Goal: Task Accomplishment & Management: Use online tool/utility

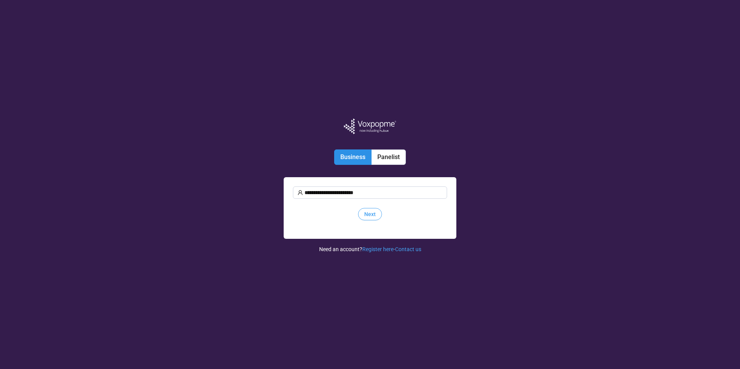
click at [373, 215] on span "Next" at bounding box center [370, 214] width 12 height 8
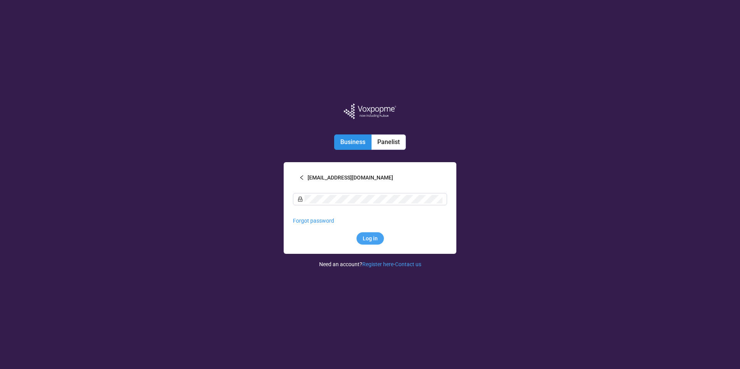
click at [372, 238] on span "Log in" at bounding box center [369, 238] width 15 height 8
click at [442, 195] on div at bounding box center [442, 195] width 0 height 0
click at [301, 178] on icon "left" at bounding box center [301, 177] width 5 height 5
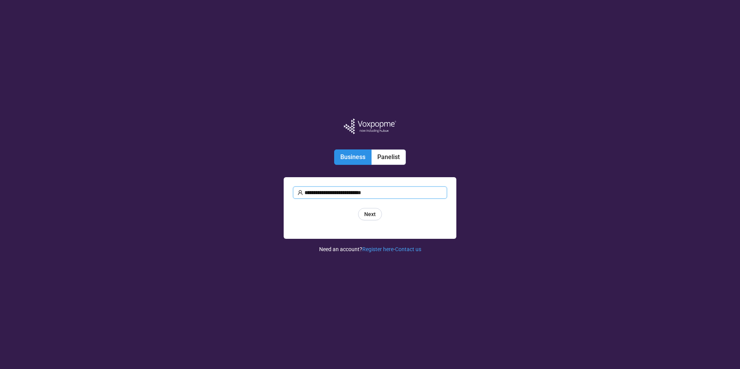
click at [394, 191] on input "**********" at bounding box center [373, 192] width 138 height 8
click at [375, 213] on span "Next" at bounding box center [370, 214] width 12 height 8
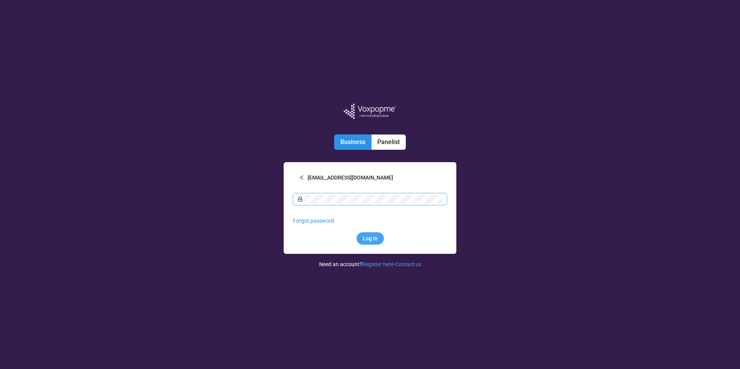
click at [372, 236] on span "Log in" at bounding box center [369, 238] width 15 height 8
click at [442, 195] on div at bounding box center [442, 195] width 0 height 0
click at [372, 238] on span "Log in" at bounding box center [369, 238] width 15 height 8
click at [442, 195] on div at bounding box center [442, 195] width 0 height 0
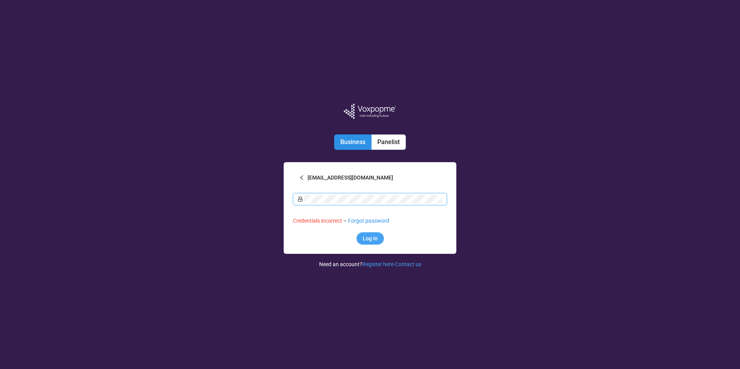
click at [368, 238] on span "Log in" at bounding box center [369, 238] width 15 height 8
click at [304, 176] on button "[EMAIL_ADDRESS][DOMAIN_NAME]" at bounding box center [370, 177] width 154 height 12
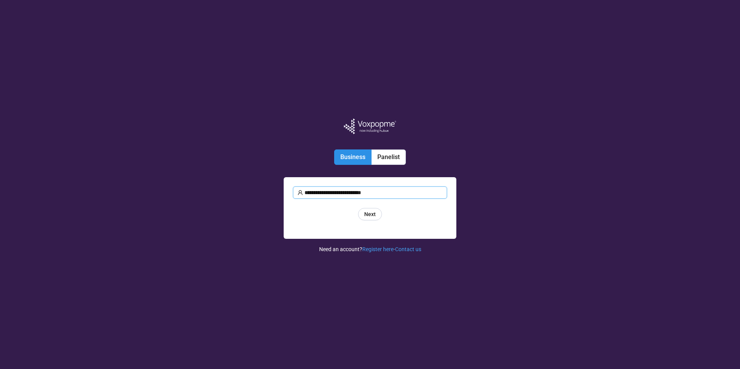
type input "**********"
click at [442, 188] on div at bounding box center [442, 188] width 0 height 0
click at [374, 214] on span "Next" at bounding box center [370, 214] width 12 height 8
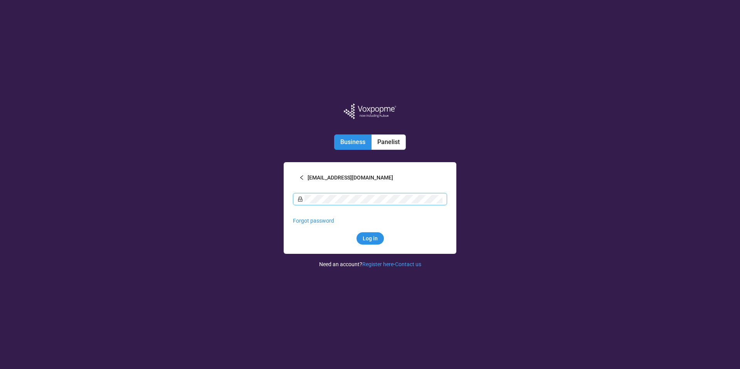
click at [442, 195] on div at bounding box center [442, 195] width 0 height 0
click at [369, 238] on span "Log in" at bounding box center [369, 238] width 15 height 8
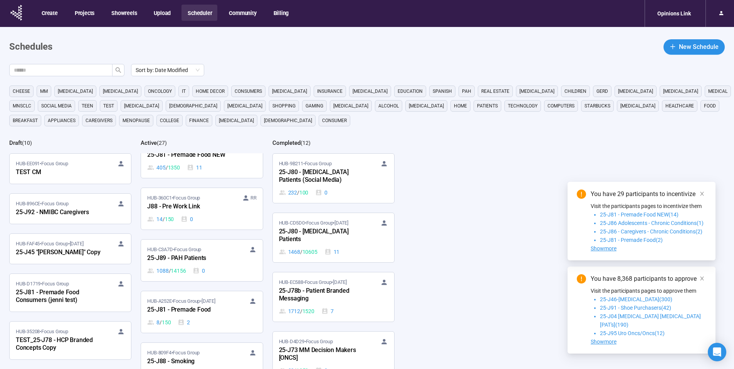
scroll to position [865, 0]
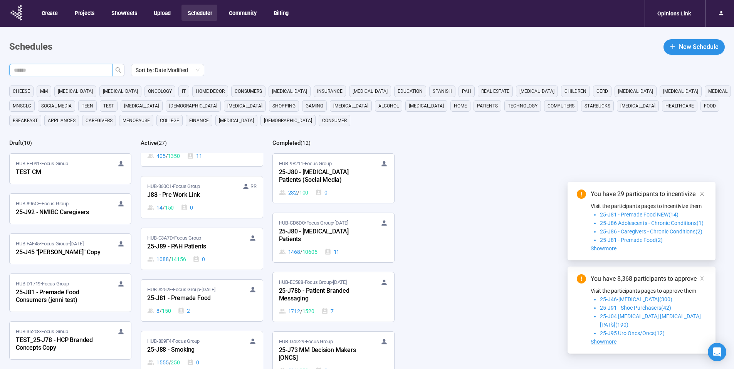
click at [95, 70] on input "text" at bounding box center [58, 70] width 88 height 8
type input "**"
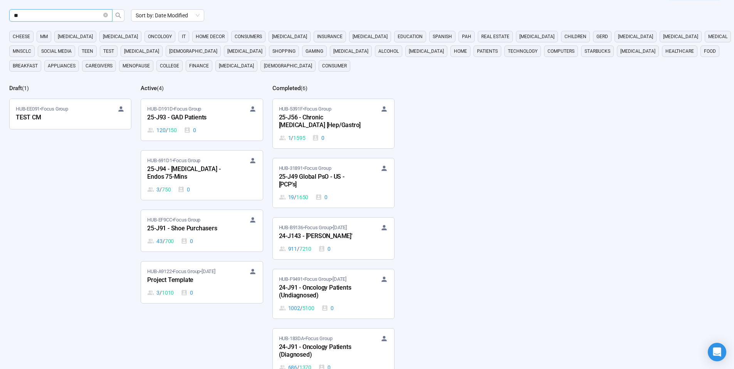
scroll to position [61, 0]
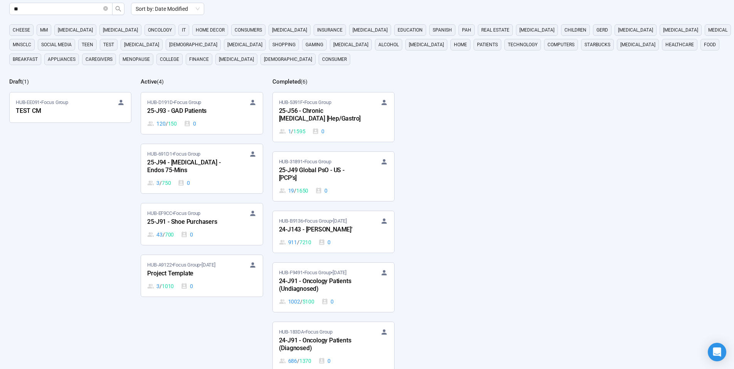
click at [215, 223] on div "25-J91 - Shoe Purchasers" at bounding box center [189, 222] width 85 height 10
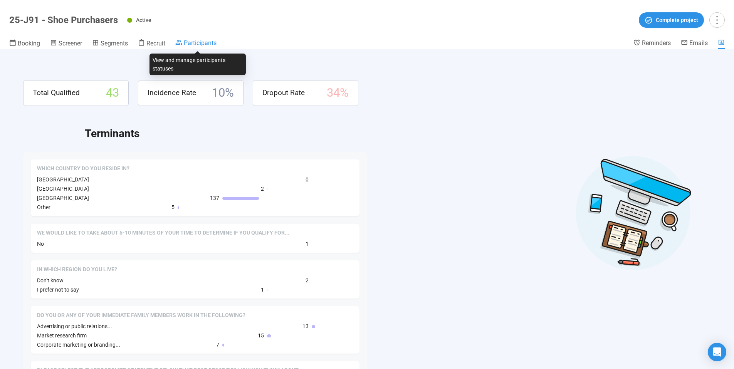
click at [199, 42] on span "Participants" at bounding box center [200, 42] width 33 height 7
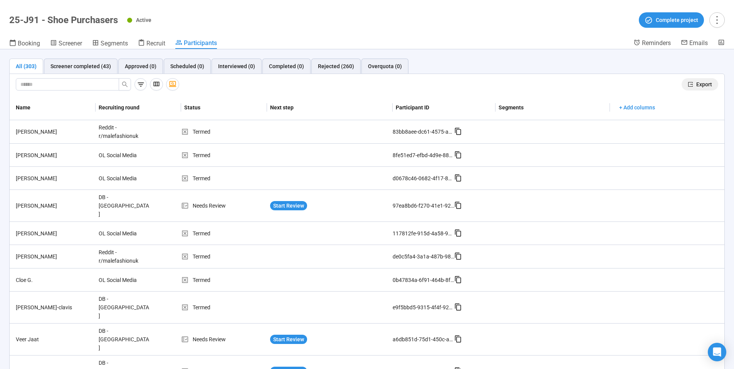
click at [696, 84] on span "Export" at bounding box center [704, 84] width 16 height 8
